Goal: Use online tool/utility: Utilize a website feature to perform a specific function

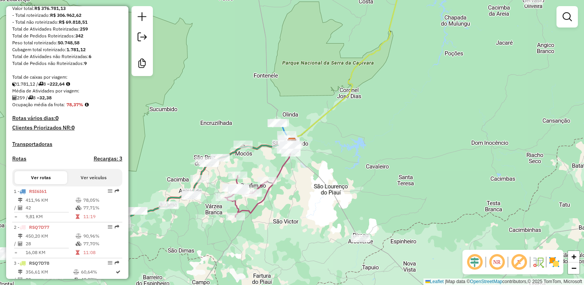
scroll to position [115, 0]
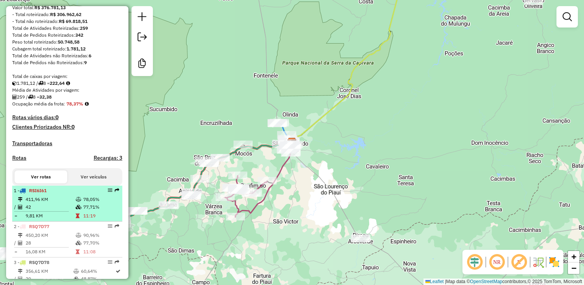
click at [42, 211] on td "42" at bounding box center [50, 207] width 50 height 8
select select "**********"
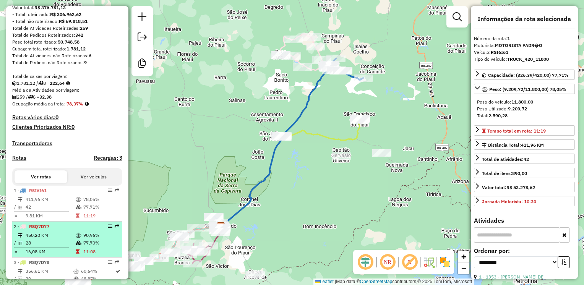
click at [50, 239] on td "450,20 KM" at bounding box center [50, 235] width 50 height 8
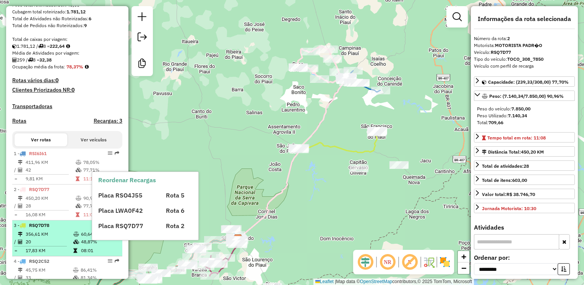
scroll to position [153, 0]
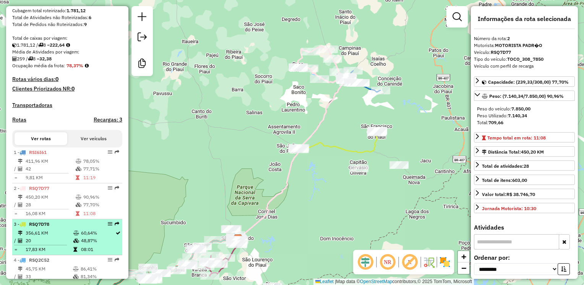
click at [55, 237] on td "356,61 KM" at bounding box center [49, 233] width 48 height 8
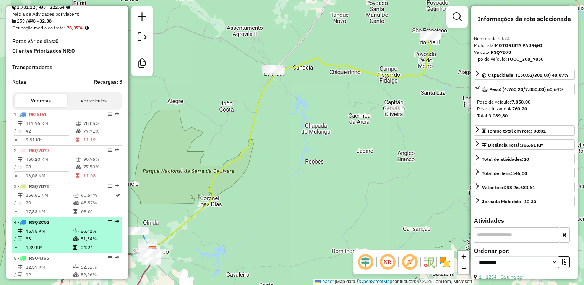
scroll to position [191, 0]
click at [53, 235] on td "45,75 KM" at bounding box center [48, 231] width 47 height 8
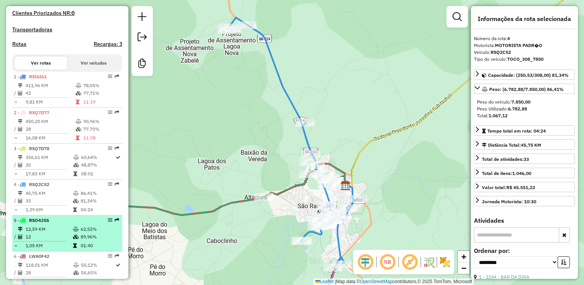
scroll to position [229, 0]
click at [47, 230] on li "5 - RSO4J55 12,59 KM 62,52% / 12 89,96% = 1,05 KM 01:40" at bounding box center [67, 233] width 110 height 36
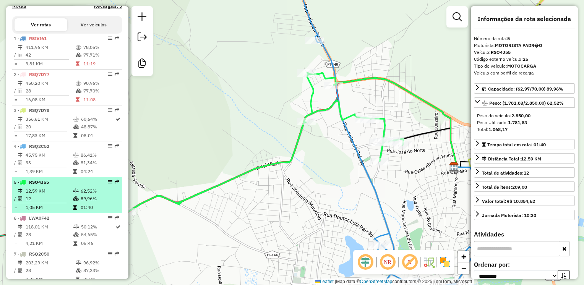
scroll to position [267, 0]
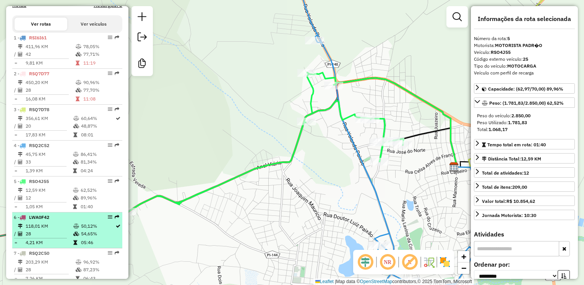
click at [58, 230] on td "118,01 KM" at bounding box center [49, 226] width 48 height 8
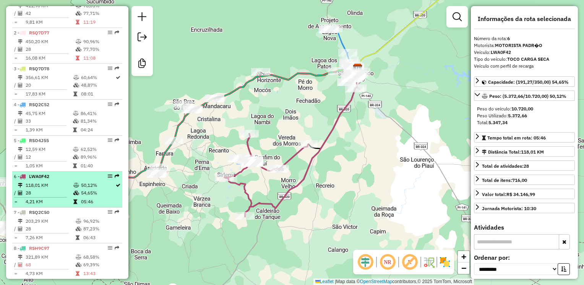
scroll to position [344, 0]
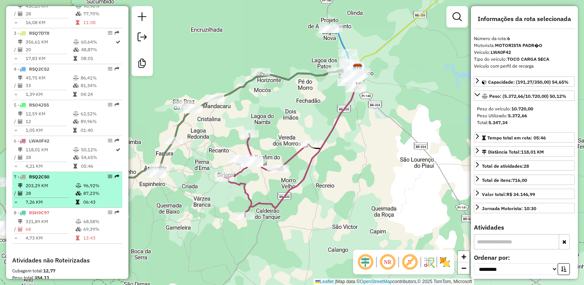
click at [61, 180] on div "7 - RSQ2C50" at bounding box center [54, 176] width 81 height 7
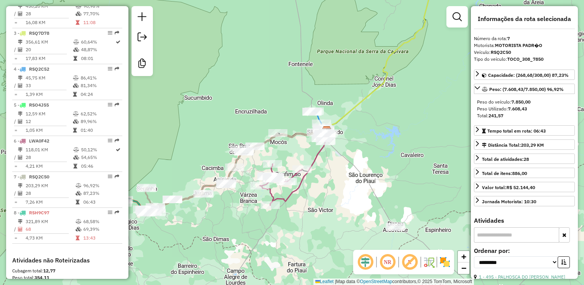
drag, startPoint x: 176, startPoint y: 227, endPoint x: 185, endPoint y: 227, distance: 9.2
click at [185, 227] on div "Janela de atendimento Grade de atendimento Capacidade Transportadoras Veículos …" at bounding box center [292, 142] width 584 height 285
